Goal: Transaction & Acquisition: Purchase product/service

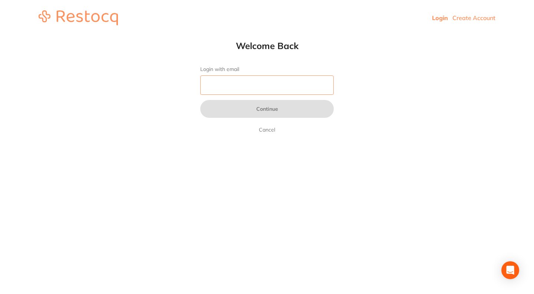
click at [210, 84] on input "Login with email" at bounding box center [267, 84] width 134 height 19
type input "[EMAIL_ADDRESS][DOMAIN_NAME]"
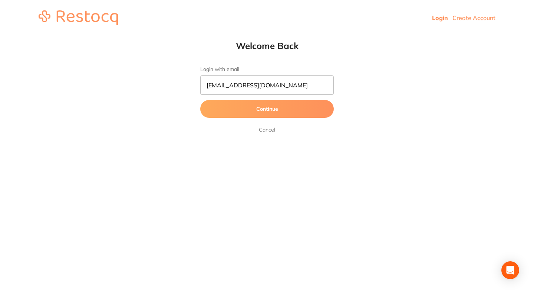
click at [259, 111] on button "Continue" at bounding box center [267, 109] width 134 height 18
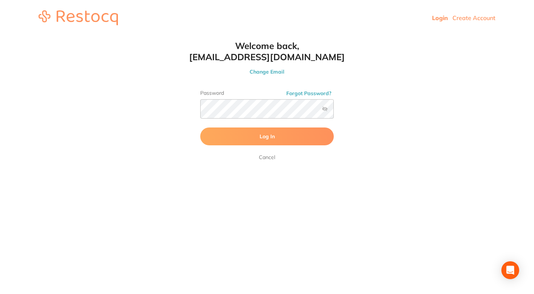
click at [259, 135] on button "Log In" at bounding box center [267, 136] width 134 height 18
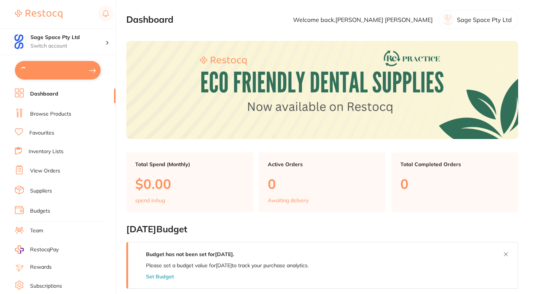
type input "3"
type input "10"
click at [60, 71] on button "$2,277.16 in your order" at bounding box center [58, 70] width 86 height 18
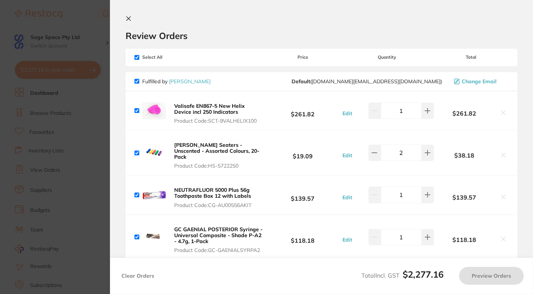
checkbox input "true"
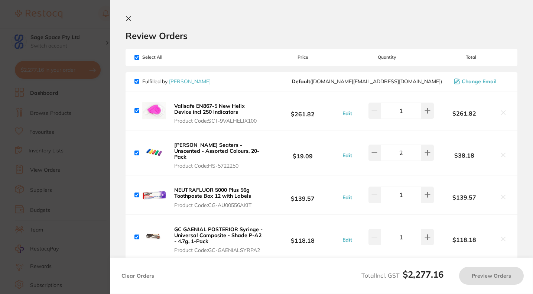
checkbox input "true"
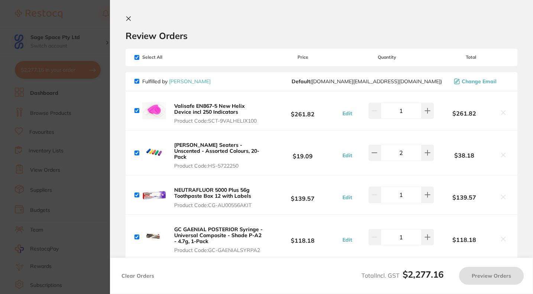
checkbox input "true"
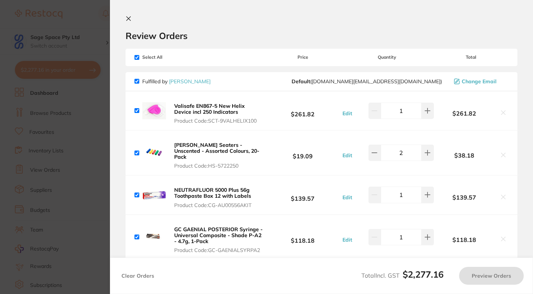
checkbox input "true"
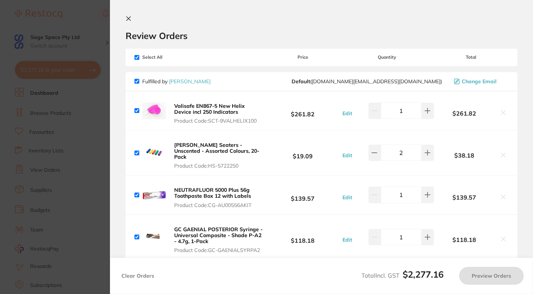
checkbox input "true"
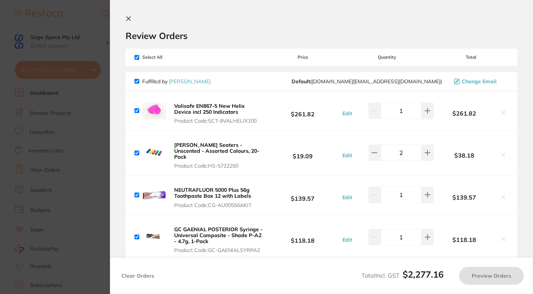
checkbox input "true"
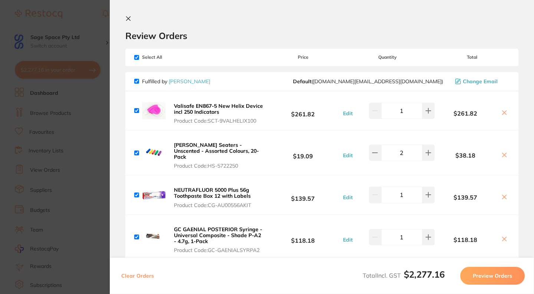
click at [92, 19] on section "Update RRP Set your pre negotiated price for this item. Item Agreed RRP (excl. …" at bounding box center [267, 147] width 534 height 294
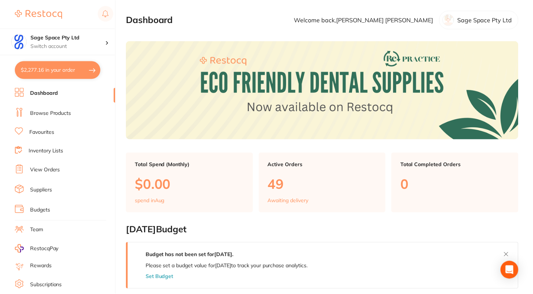
scroll to position [65, 0]
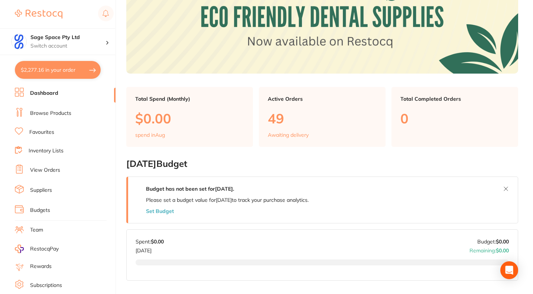
click at [46, 132] on link "Favourites" at bounding box center [41, 131] width 25 height 7
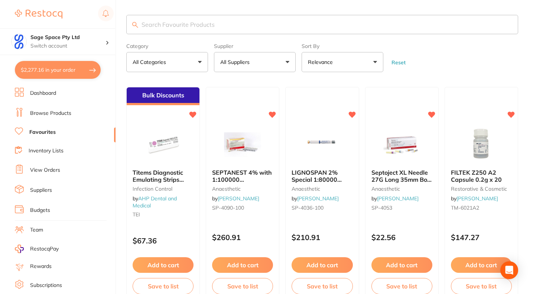
click at [264, 62] on button "All Suppliers" at bounding box center [255, 62] width 82 height 20
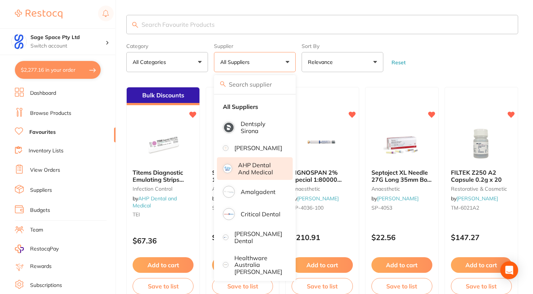
click at [251, 173] on p "AHP Dental and Medical" at bounding box center [260, 168] width 44 height 14
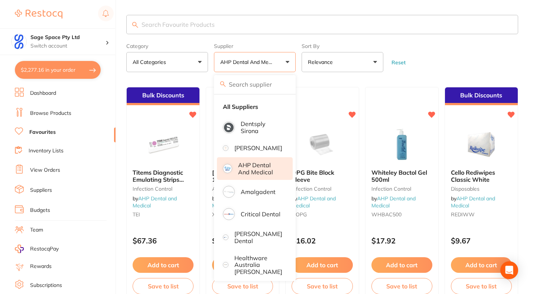
click at [415, 56] on form "Category All Categories All Categories anaesthetic articulating burs disposable…" at bounding box center [322, 56] width 392 height 32
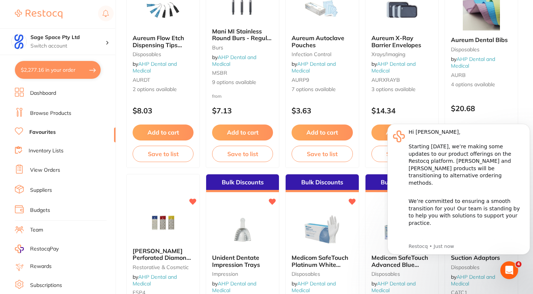
scroll to position [853, 0]
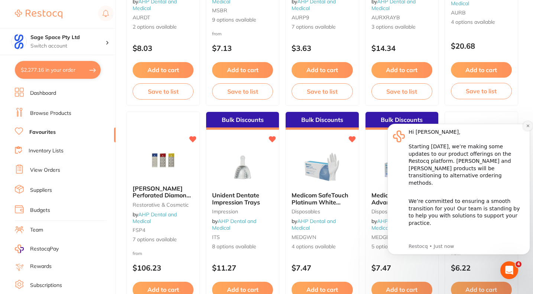
click at [527, 129] on button "Dismiss notification" at bounding box center [528, 126] width 10 height 10
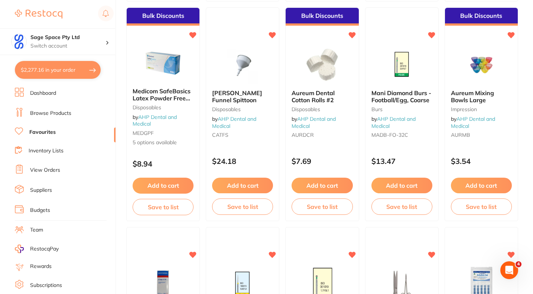
scroll to position [1824, 0]
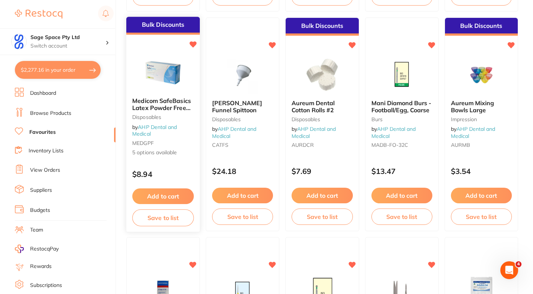
click at [164, 72] on img at bounding box center [162, 72] width 49 height 37
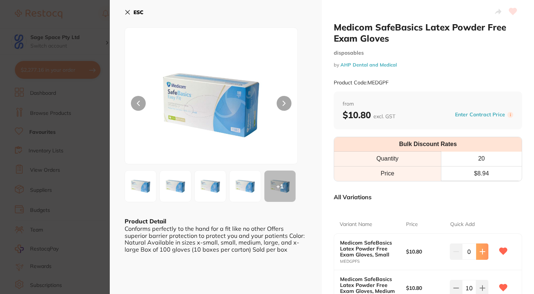
click at [480, 252] on icon at bounding box center [482, 251] width 5 height 5
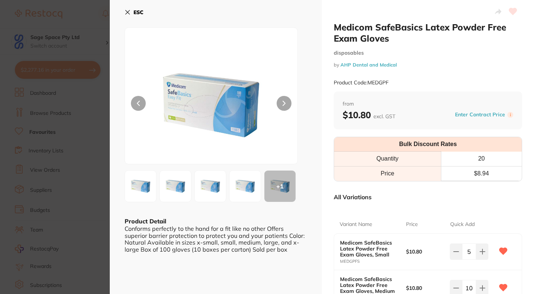
drag, startPoint x: 532, startPoint y: 114, endPoint x: 534, endPoint y: 138, distance: 23.5
click at [534, 138] on div "Medicom SafeBasics Latex Powder Free Exam Gloves disposables by AHP Dental and …" at bounding box center [322, 147] width 425 height 294
click at [480, 253] on icon at bounding box center [483, 251] width 6 height 6
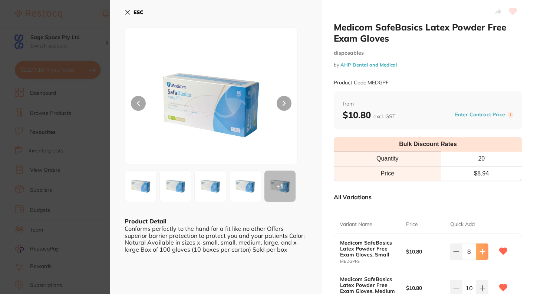
click at [480, 253] on icon at bounding box center [483, 251] width 6 height 6
type input "10"
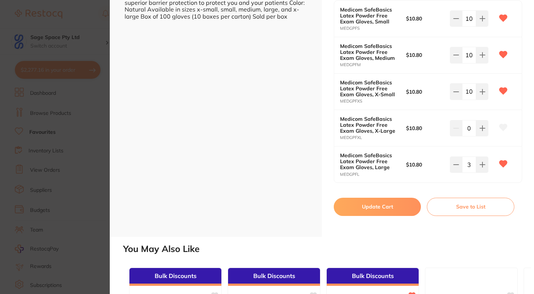
click at [378, 208] on button "Update Cart" at bounding box center [377, 206] width 87 height 18
checkbox input "false"
